Goal: Contribute content: Add original content to the website for others to see

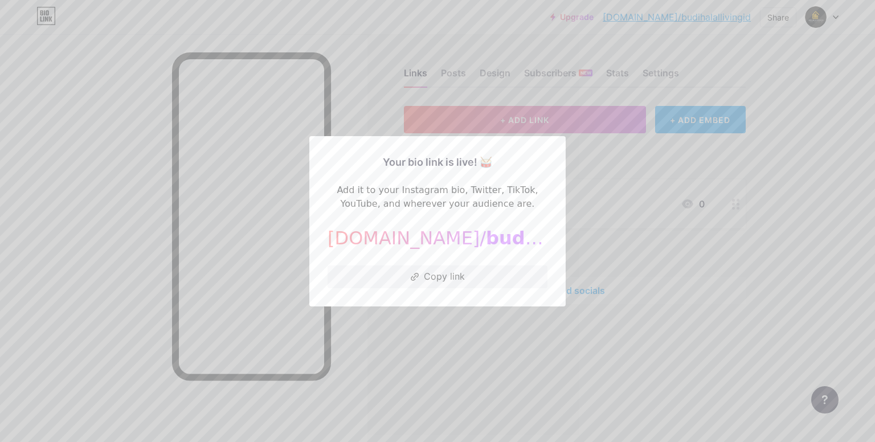
click at [504, 383] on div at bounding box center [437, 221] width 875 height 442
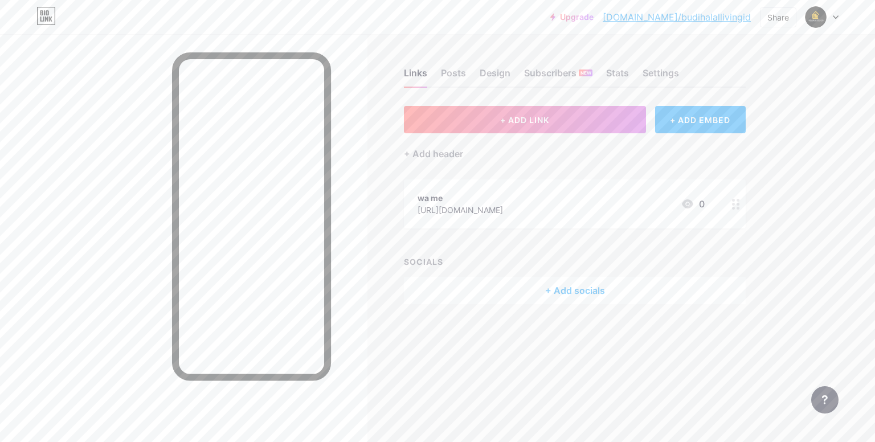
click at [729, 207] on div at bounding box center [735, 203] width 19 height 49
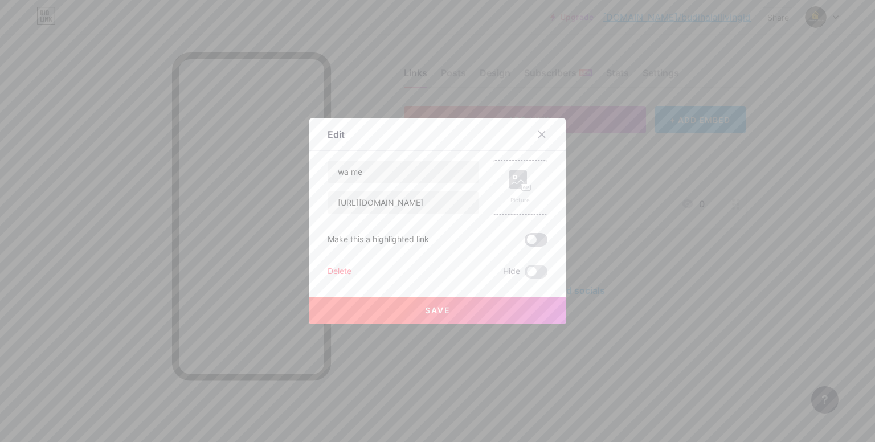
click at [533, 242] on span at bounding box center [536, 240] width 23 height 14
click at [525, 243] on input "checkbox" at bounding box center [525, 243] width 0 height 0
click at [513, 178] on rect at bounding box center [518, 179] width 18 height 18
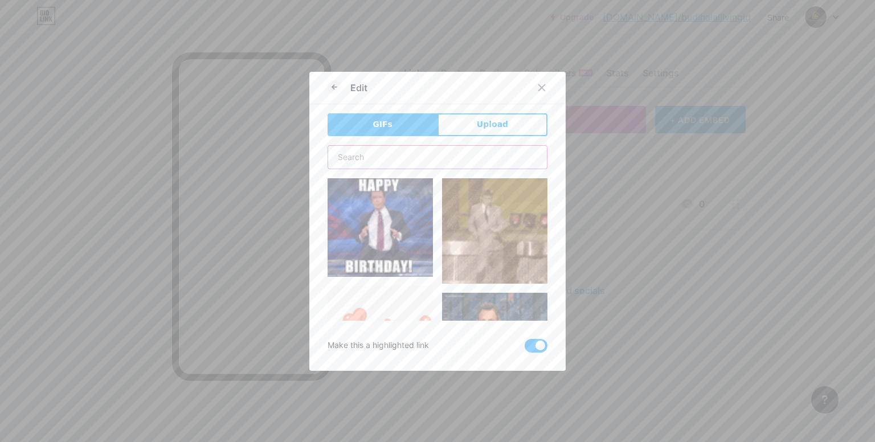
click at [426, 160] on input "text" at bounding box center [437, 157] width 219 height 23
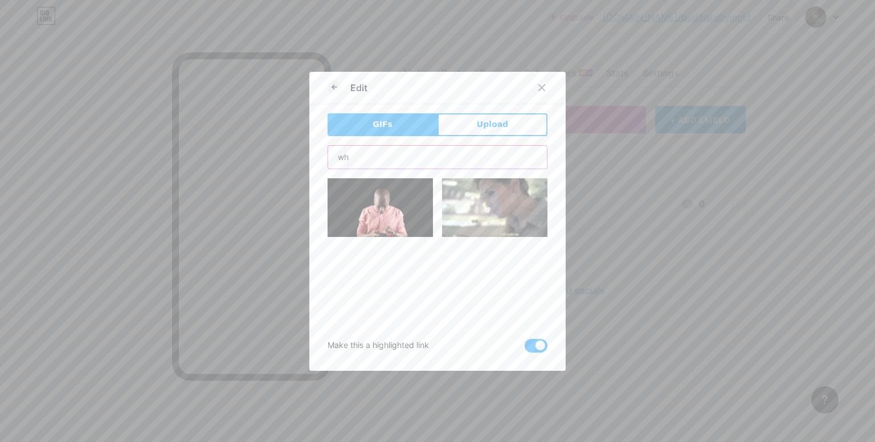
type input "w"
click at [501, 128] on span "Upload" at bounding box center [492, 124] width 31 height 12
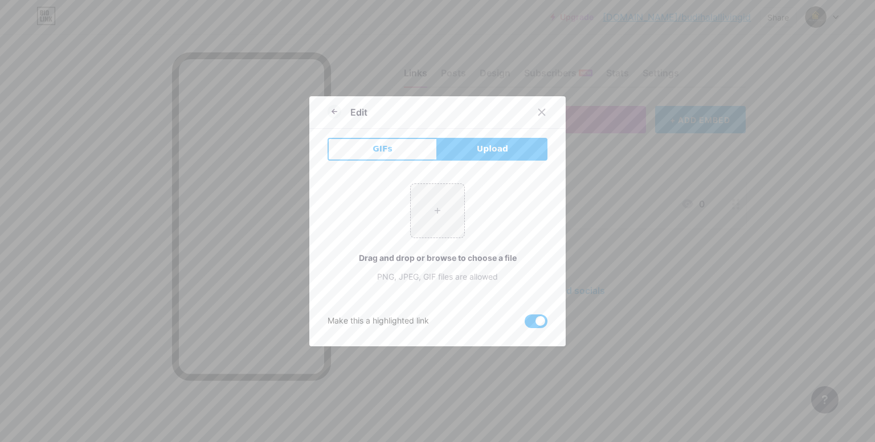
click at [502, 153] on button "Upload" at bounding box center [492, 149] width 110 height 23
click at [433, 209] on input "file" at bounding box center [438, 211] width 54 height 54
type input "C:\fakepath\whatapp_logo.png"
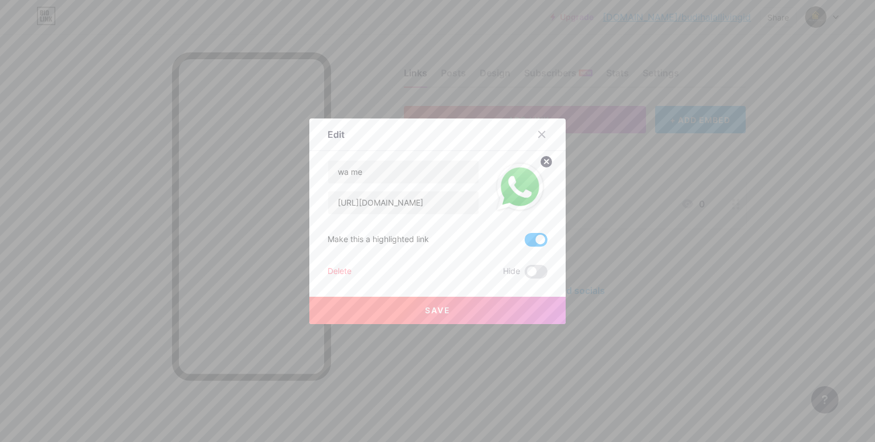
click at [426, 310] on span "Save" at bounding box center [438, 310] width 26 height 10
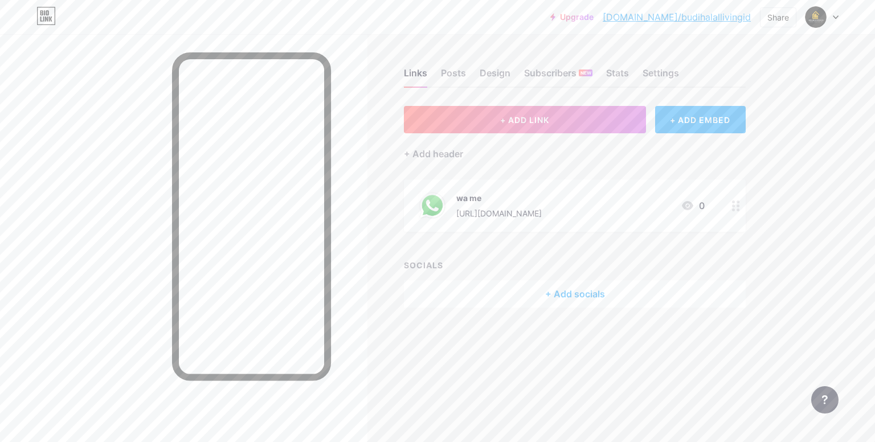
click at [736, 208] on icon at bounding box center [736, 205] width 8 height 11
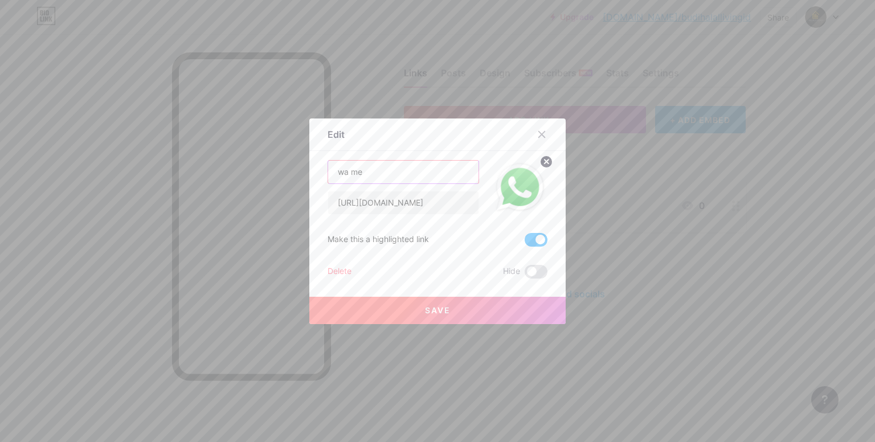
click at [363, 172] on input "wa me" at bounding box center [403, 172] width 150 height 23
type input "w"
type input "hubungu kami"
click at [425, 305] on span "Save" at bounding box center [438, 310] width 26 height 10
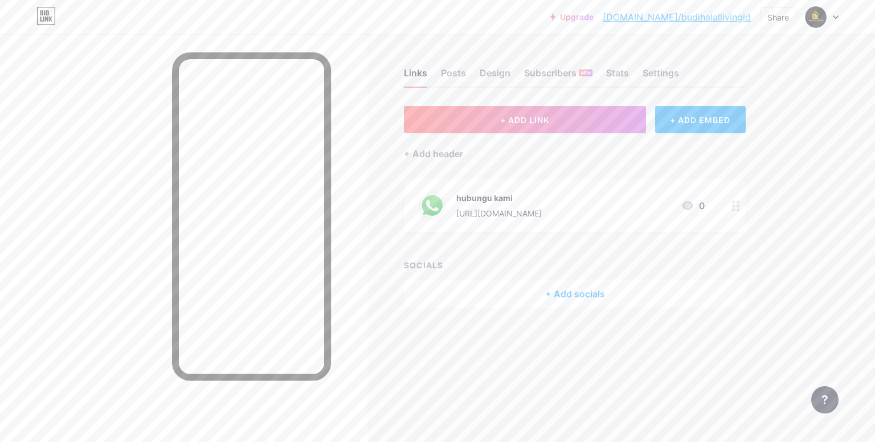
click at [734, 208] on circle at bounding box center [733, 209] width 3 height 3
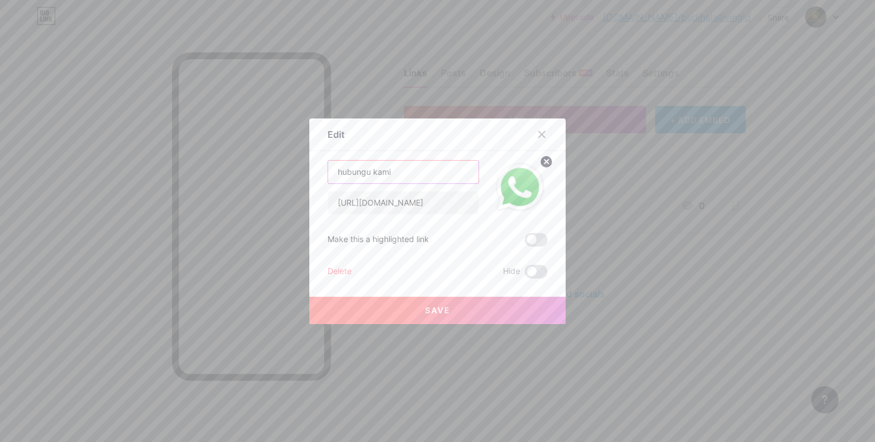
click at [365, 170] on input "hubungu kami" at bounding box center [403, 172] width 150 height 23
click at [396, 176] on input "hubungi kami" at bounding box center [403, 172] width 150 height 23
type input "hubungi kami sekarang"
click at [434, 316] on button "Save" at bounding box center [437, 310] width 256 height 27
